Goal: Task Accomplishment & Management: Complete application form

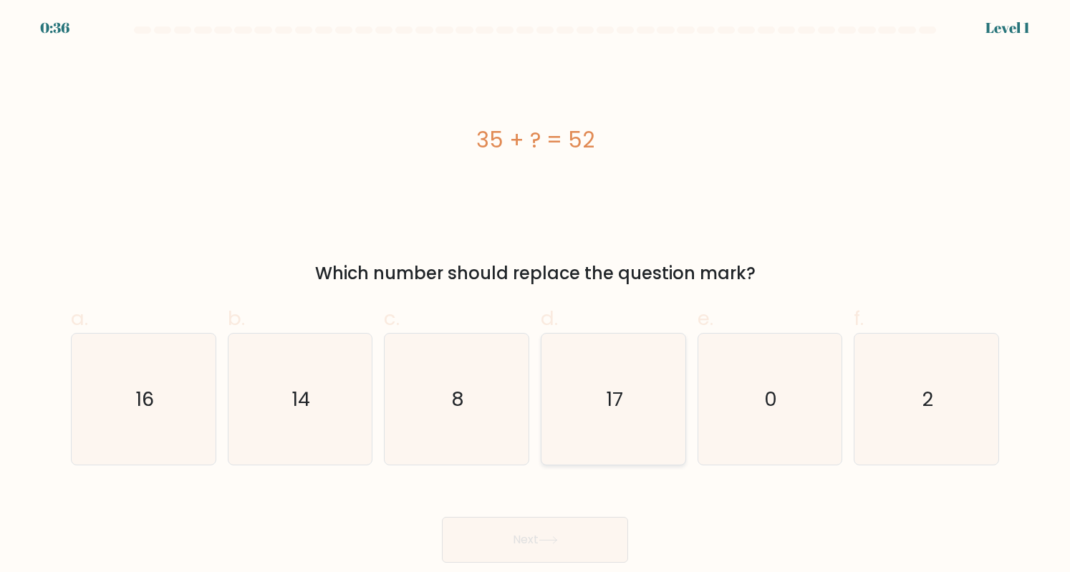
click at [618, 432] on icon "17" at bounding box center [613, 399] width 131 height 131
click at [536, 296] on input "d. 17" at bounding box center [535, 291] width 1 height 9
radio input "true"
click at [537, 536] on button "Next" at bounding box center [535, 540] width 186 height 46
click at [558, 538] on icon at bounding box center [548, 541] width 19 height 8
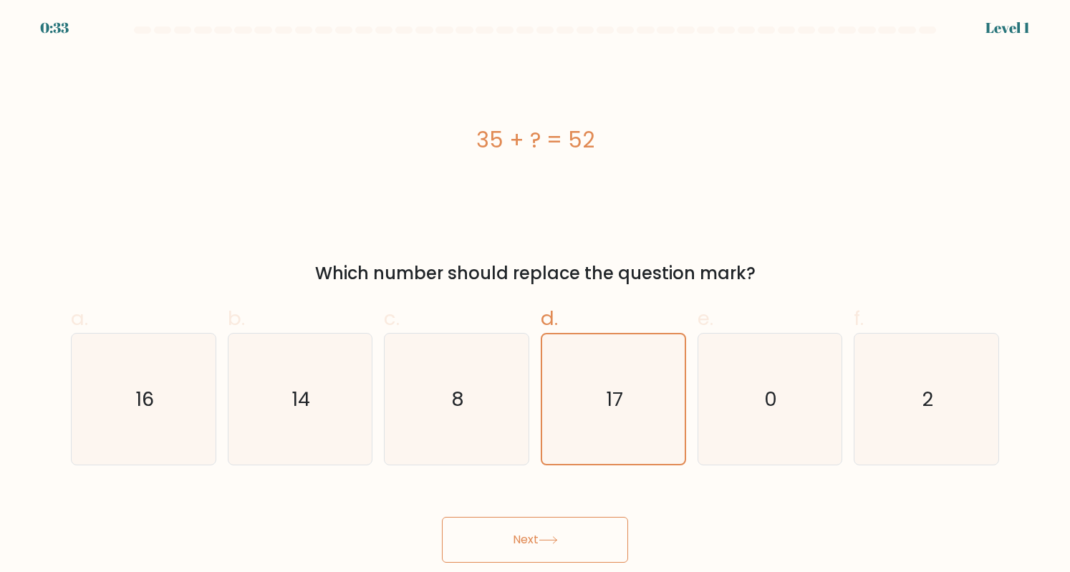
click at [558, 538] on icon at bounding box center [548, 541] width 19 height 8
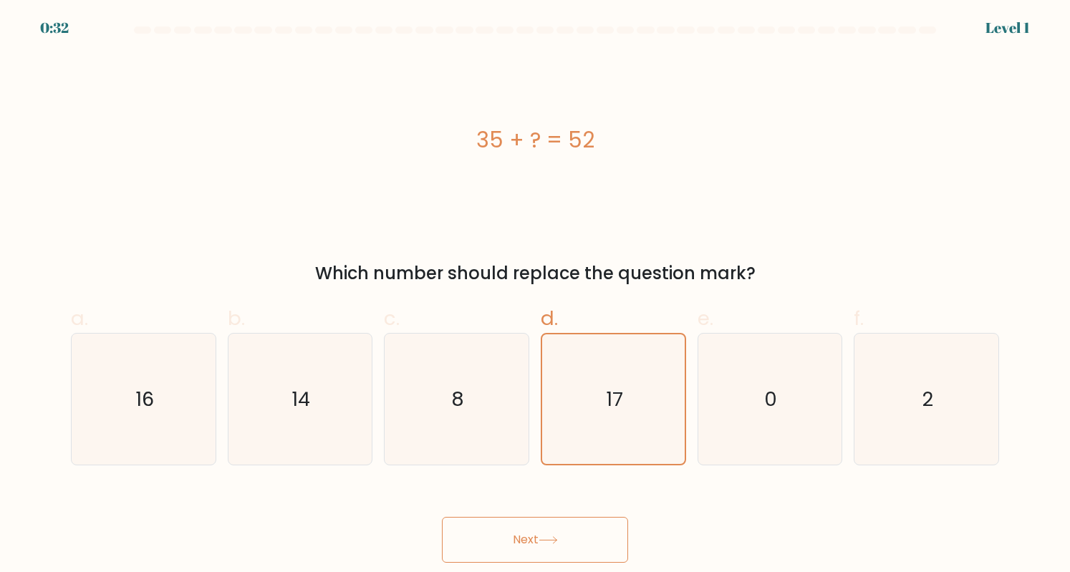
click at [558, 538] on icon at bounding box center [548, 541] width 19 height 8
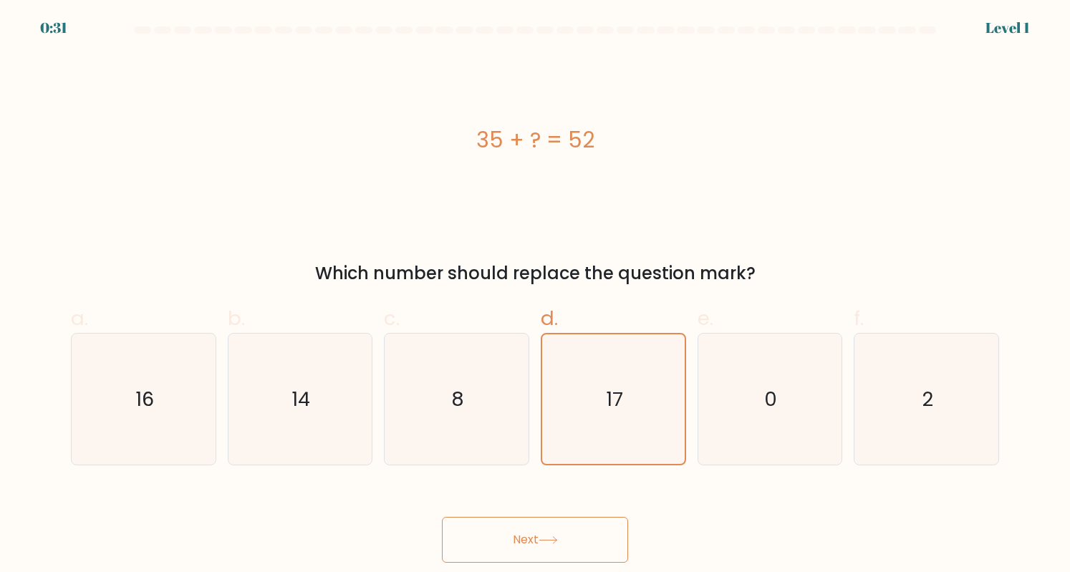
click at [558, 538] on icon at bounding box center [548, 541] width 19 height 8
